Goal: Find specific page/section: Find specific page/section

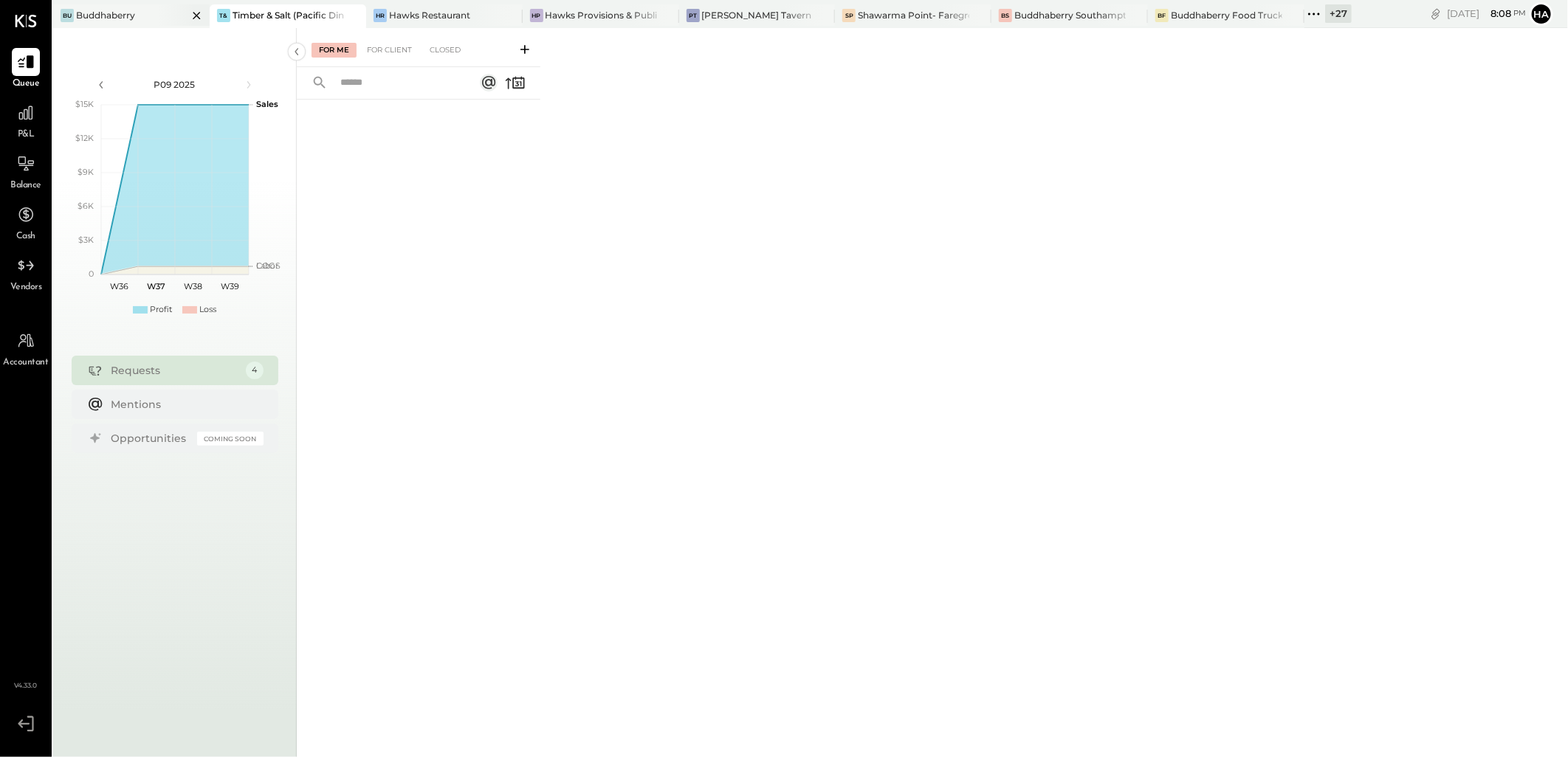
click at [119, 16] on div "Buddhaberry" at bounding box center [105, 15] width 59 height 12
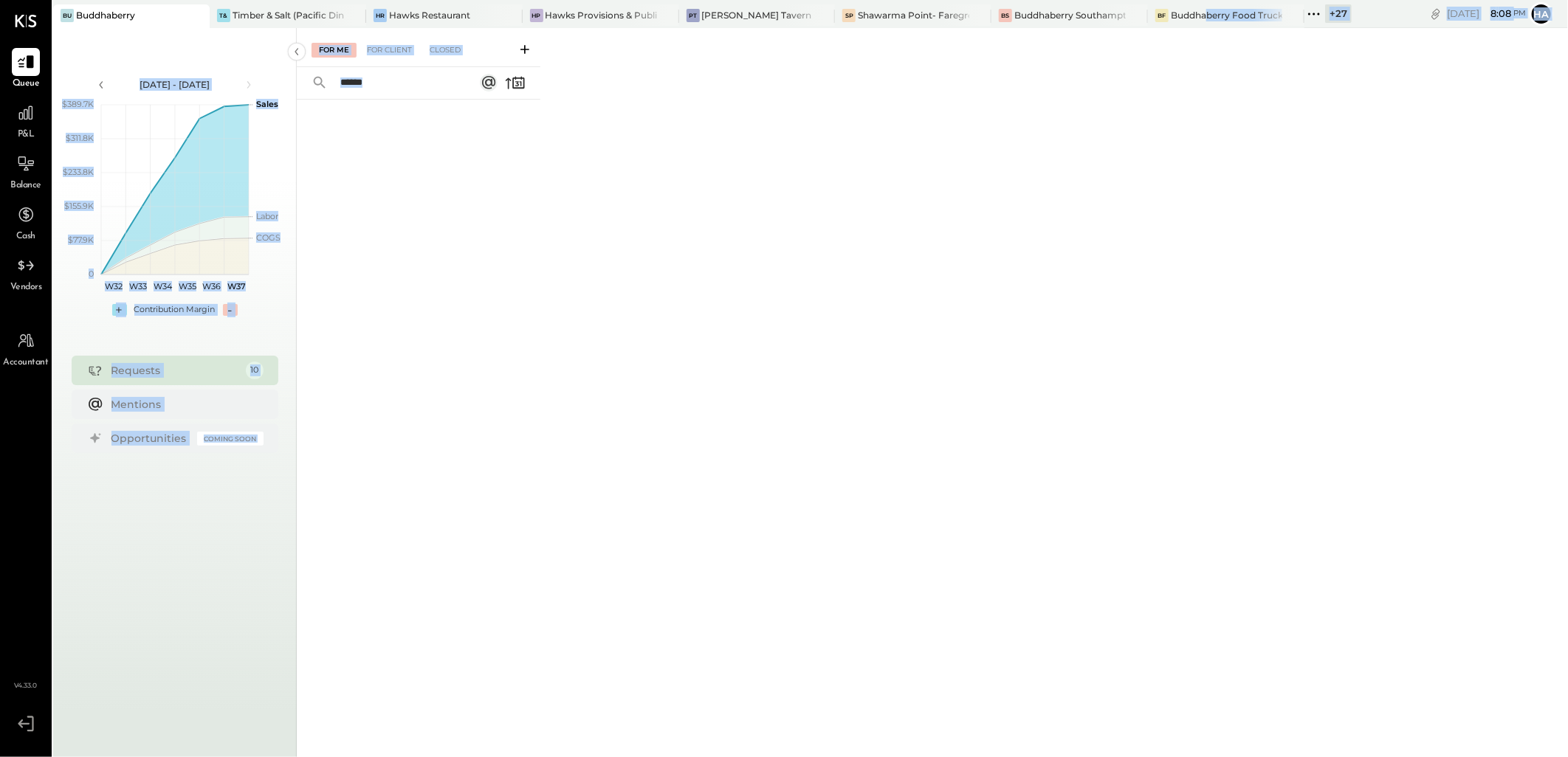
drag, startPoint x: 1209, startPoint y: 16, endPoint x: 709, endPoint y: 166, distance: 522.0
click at [709, 166] on div "Bu Buddhaberry T& Timber & Salt (Pacific Dining CA1 LLC) [PERSON_NAME] Restaura…" at bounding box center [811, 378] width 1515 height 757
click at [709, 166] on div "For Me For Client Closed" at bounding box center [932, 390] width 1271 height 724
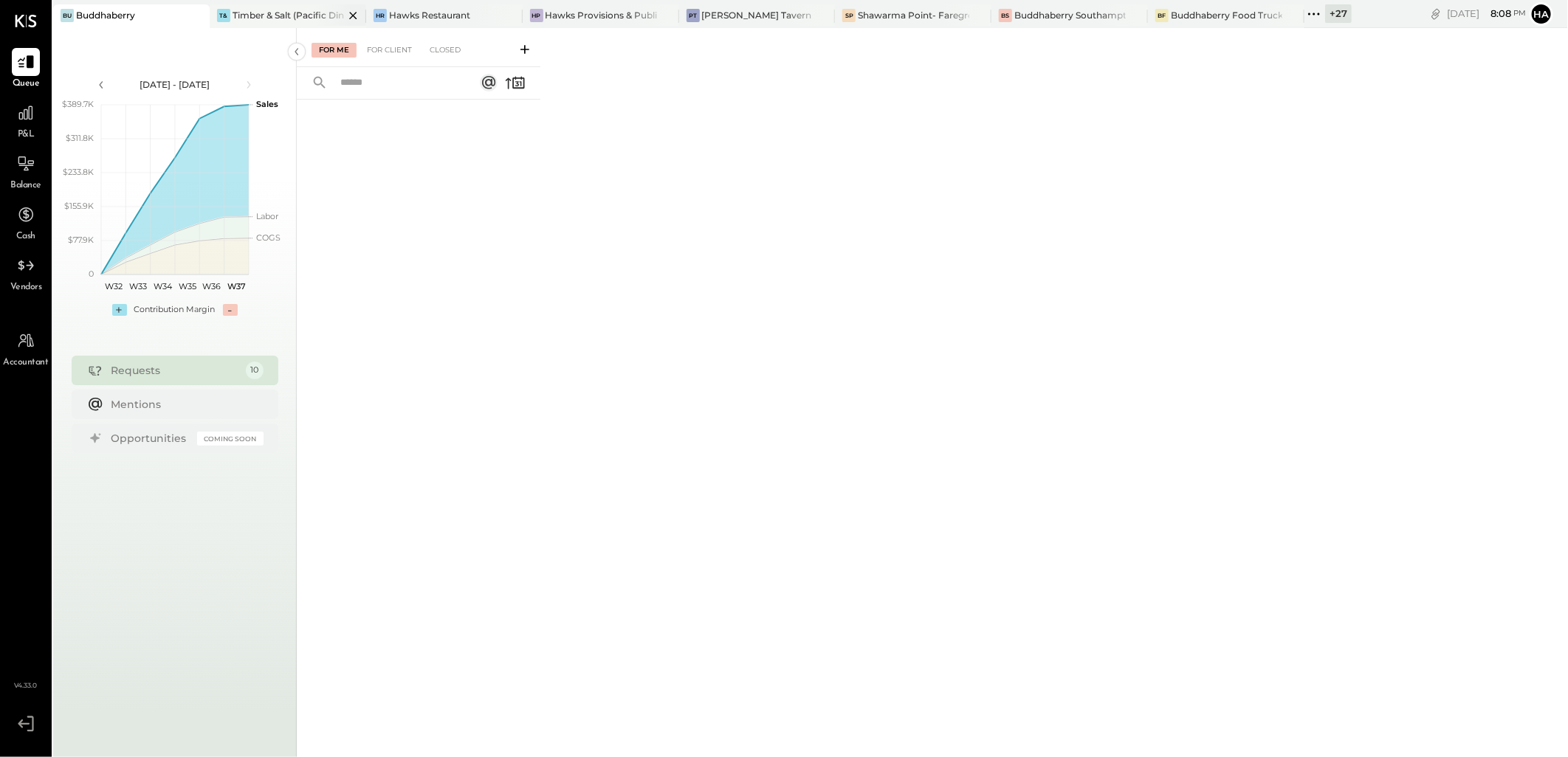
click at [273, 16] on div "Timber & Salt (Pacific Dining CA1 LLC)" at bounding box center [288, 15] width 112 height 12
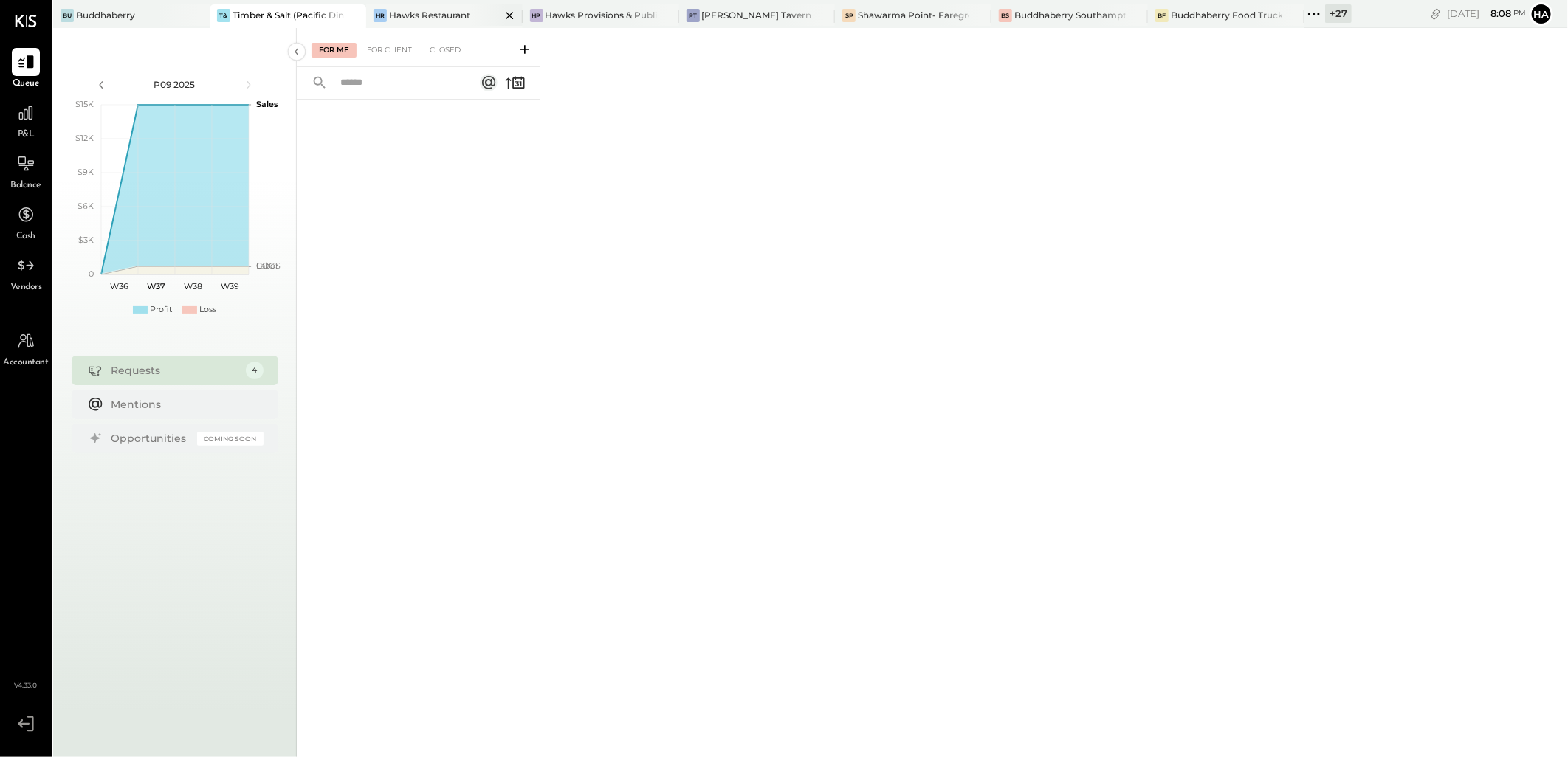
click at [410, 15] on div "Hawks Restaurant" at bounding box center [430, 15] width 81 height 12
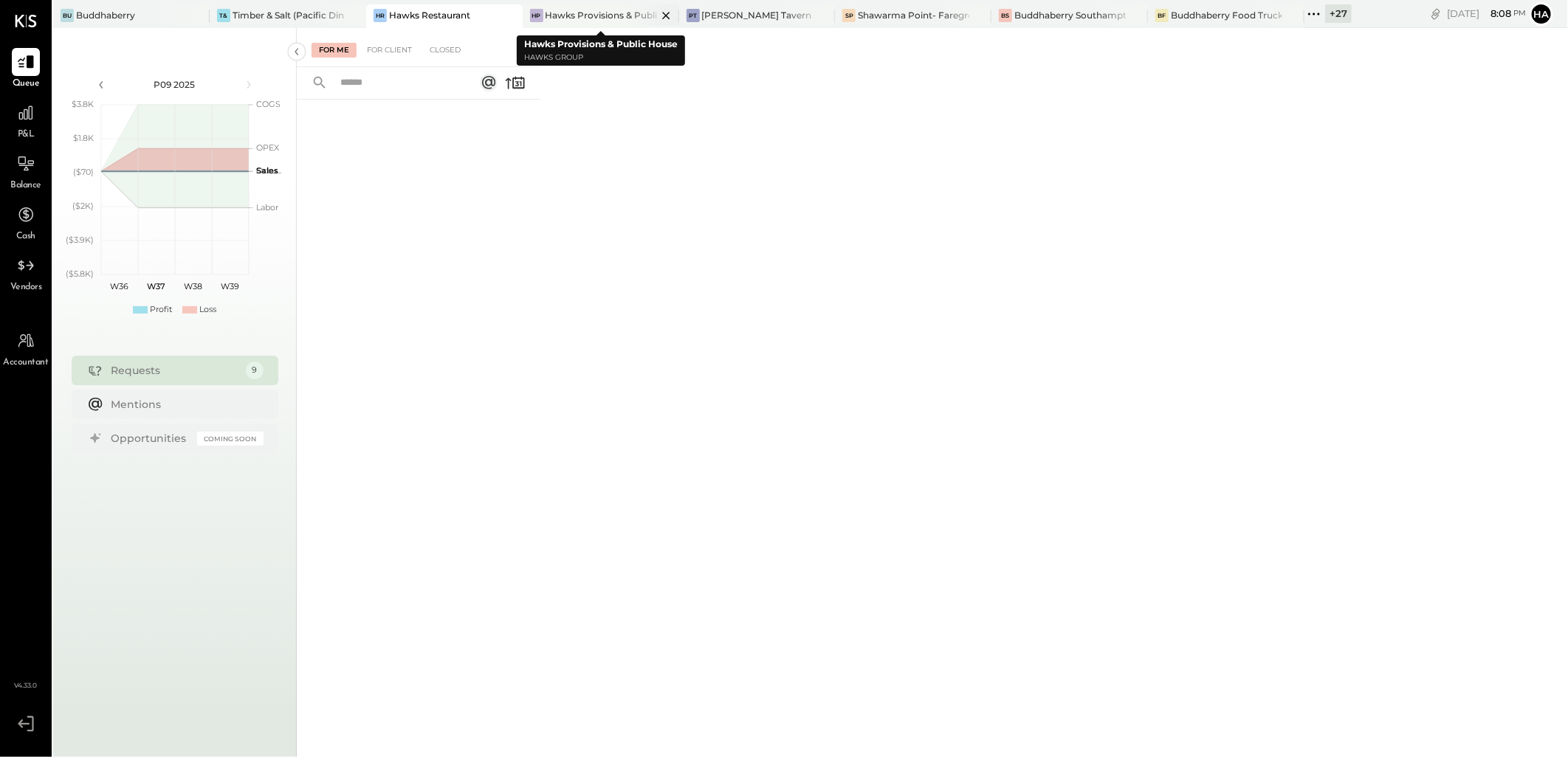
click at [581, 16] on div "Hawks Provisions & Public House" at bounding box center [602, 15] width 112 height 12
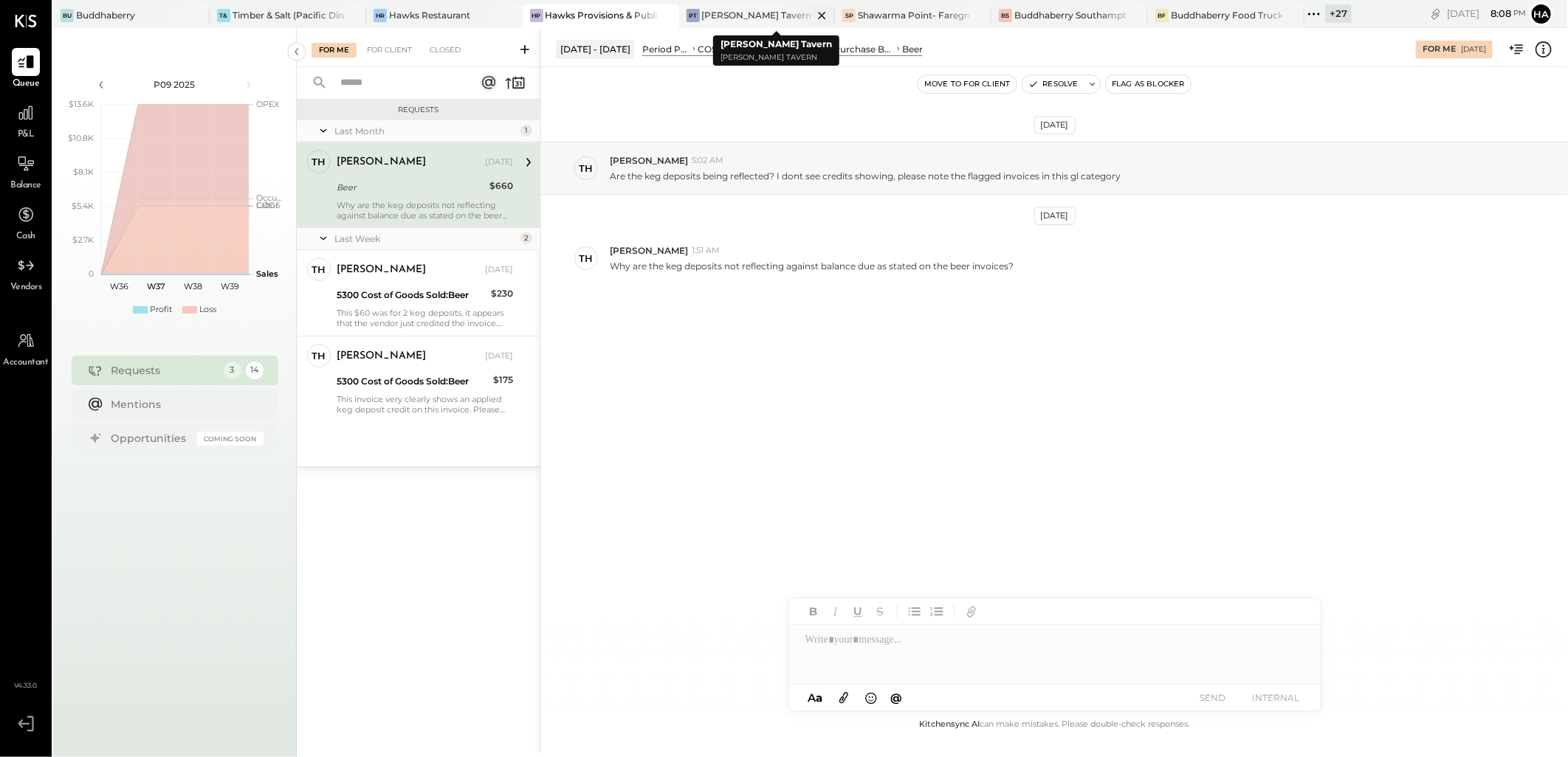
click at [762, 10] on div "[PERSON_NAME] Tavern" at bounding box center [757, 15] width 110 height 12
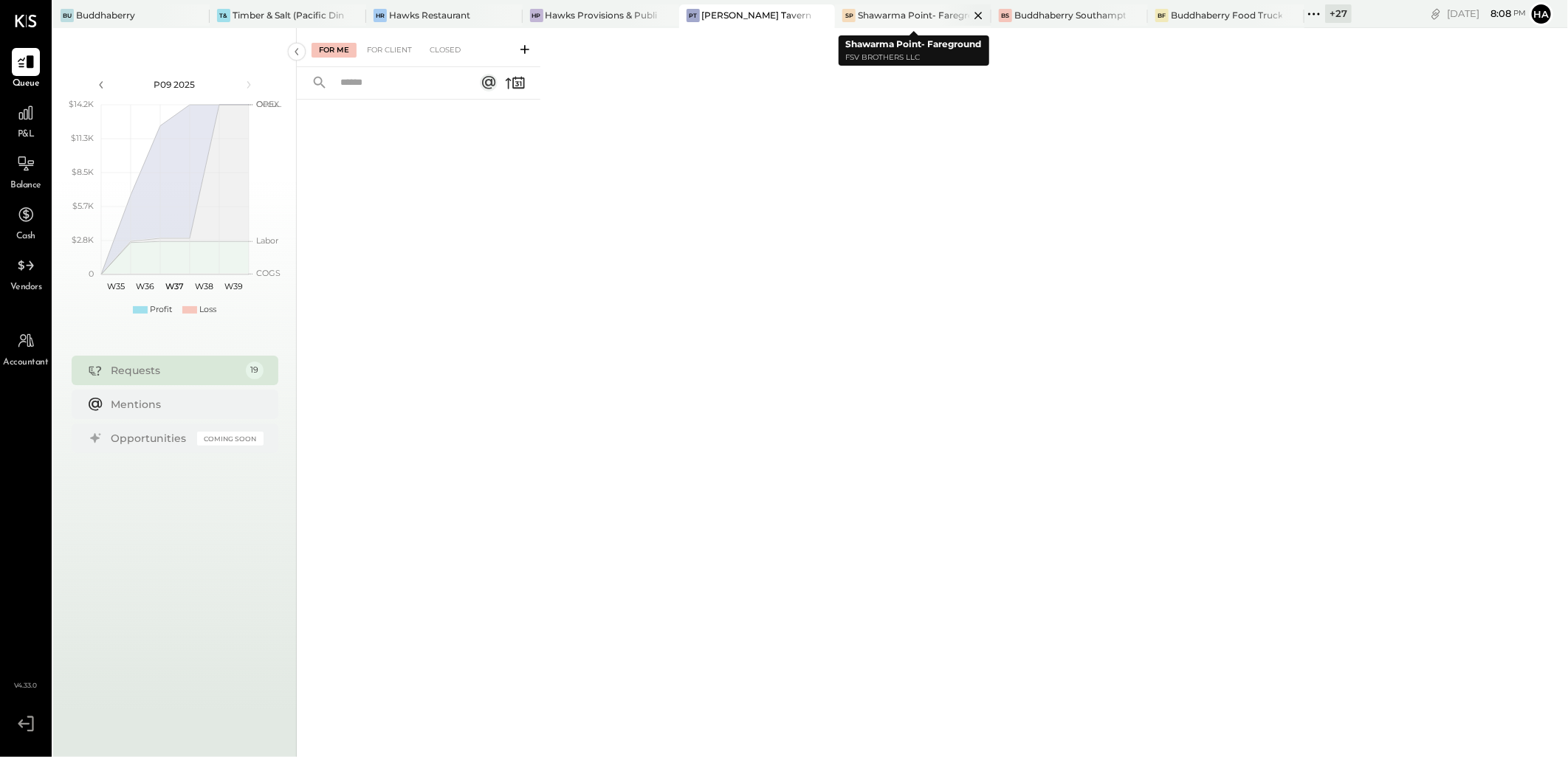
click at [906, 10] on div "Shawarma Point- Fareground" at bounding box center [914, 15] width 112 height 12
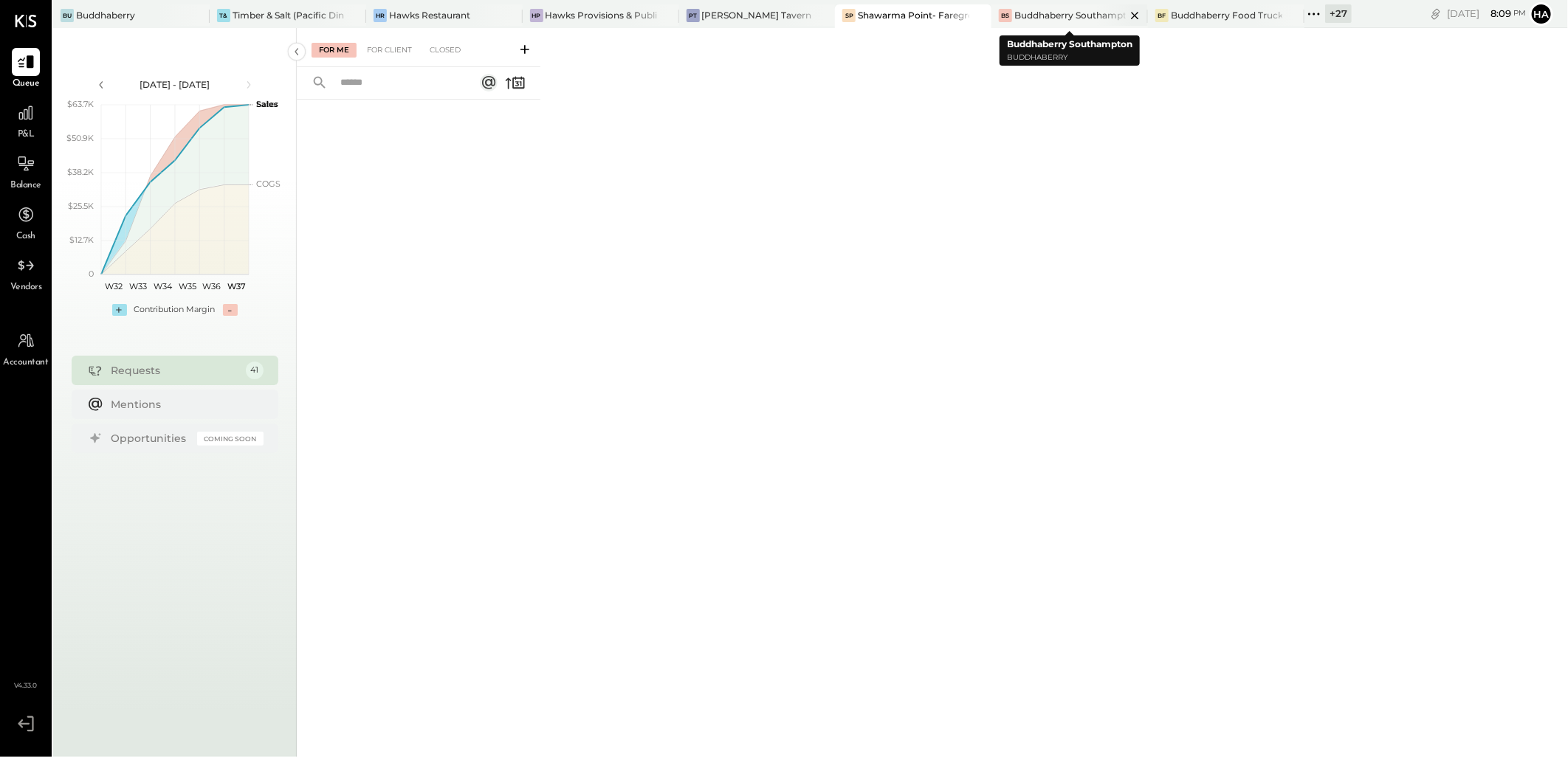
click at [1062, 13] on div "Buddhaberry Southampton" at bounding box center [1070, 15] width 112 height 12
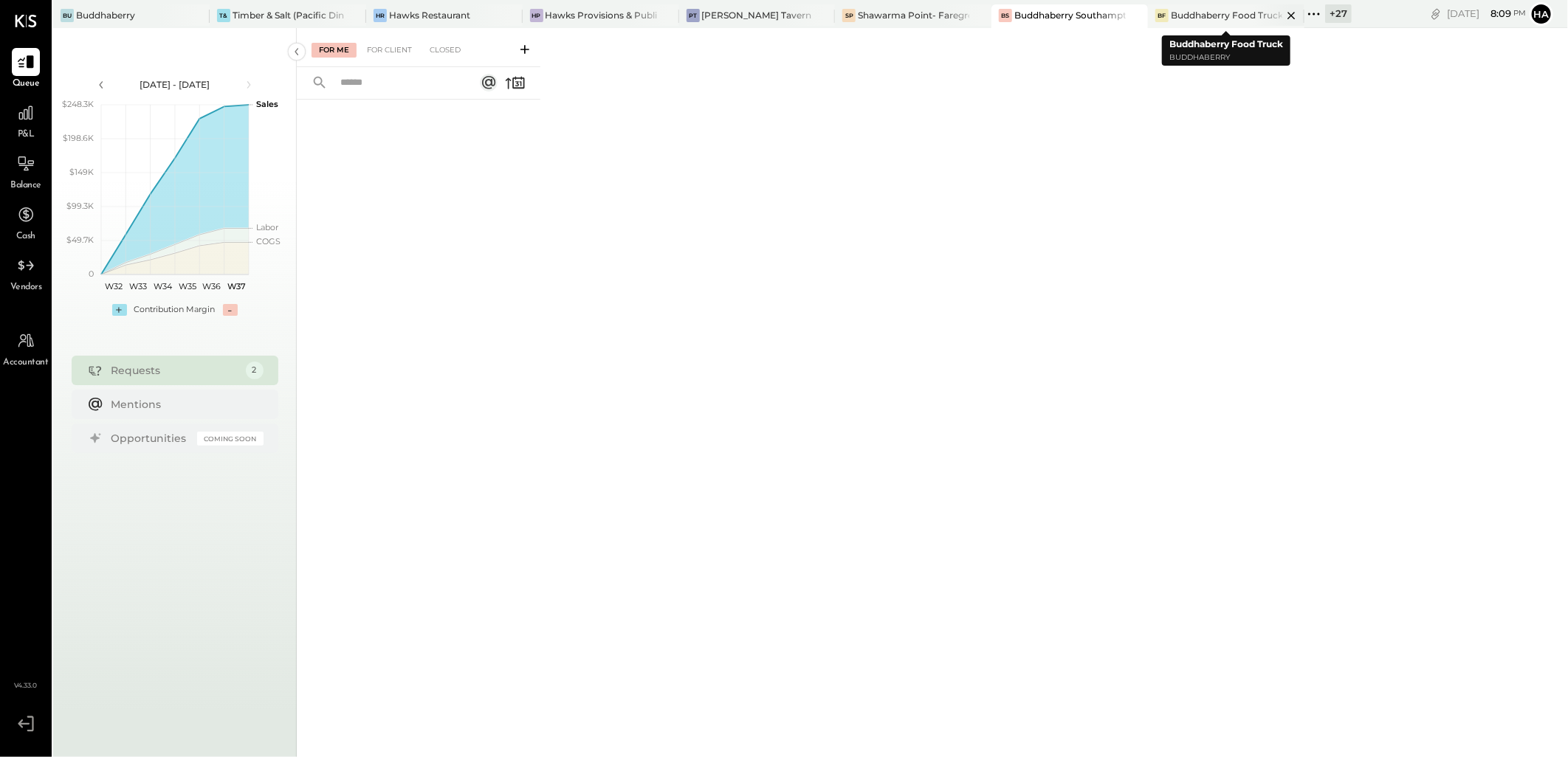
click at [1185, 10] on div "Buddhaberry Food Truck" at bounding box center [1227, 15] width 112 height 12
